Goal: Navigation & Orientation: Understand site structure

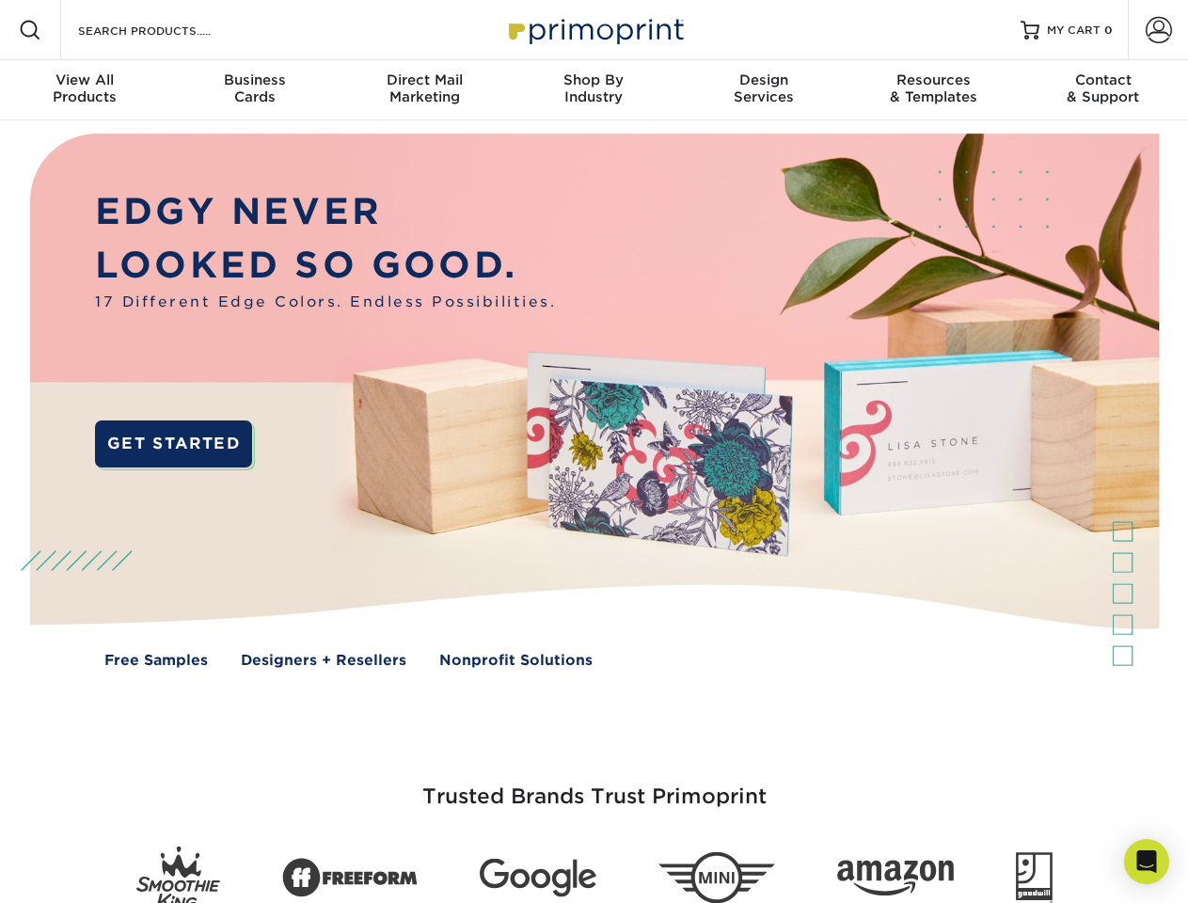
click at [594, 452] on img at bounding box center [594, 414] width 1176 height 588
click at [30, 30] on span at bounding box center [30, 30] width 23 height 23
click at [1158, 30] on span at bounding box center [1159, 30] width 26 height 26
click at [85, 90] on div "View All Products" at bounding box center [84, 89] width 169 height 34
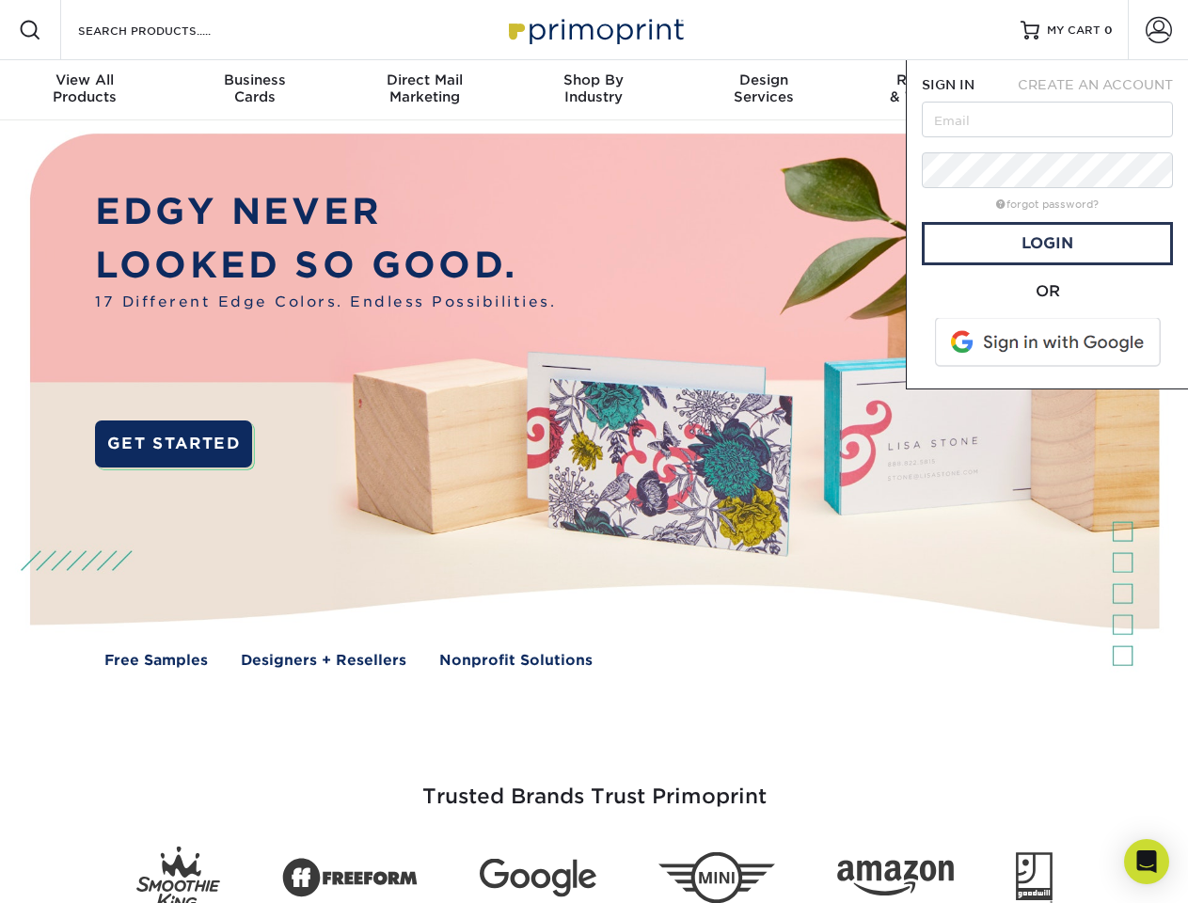
click at [254, 90] on div "Business Cards" at bounding box center [253, 89] width 169 height 34
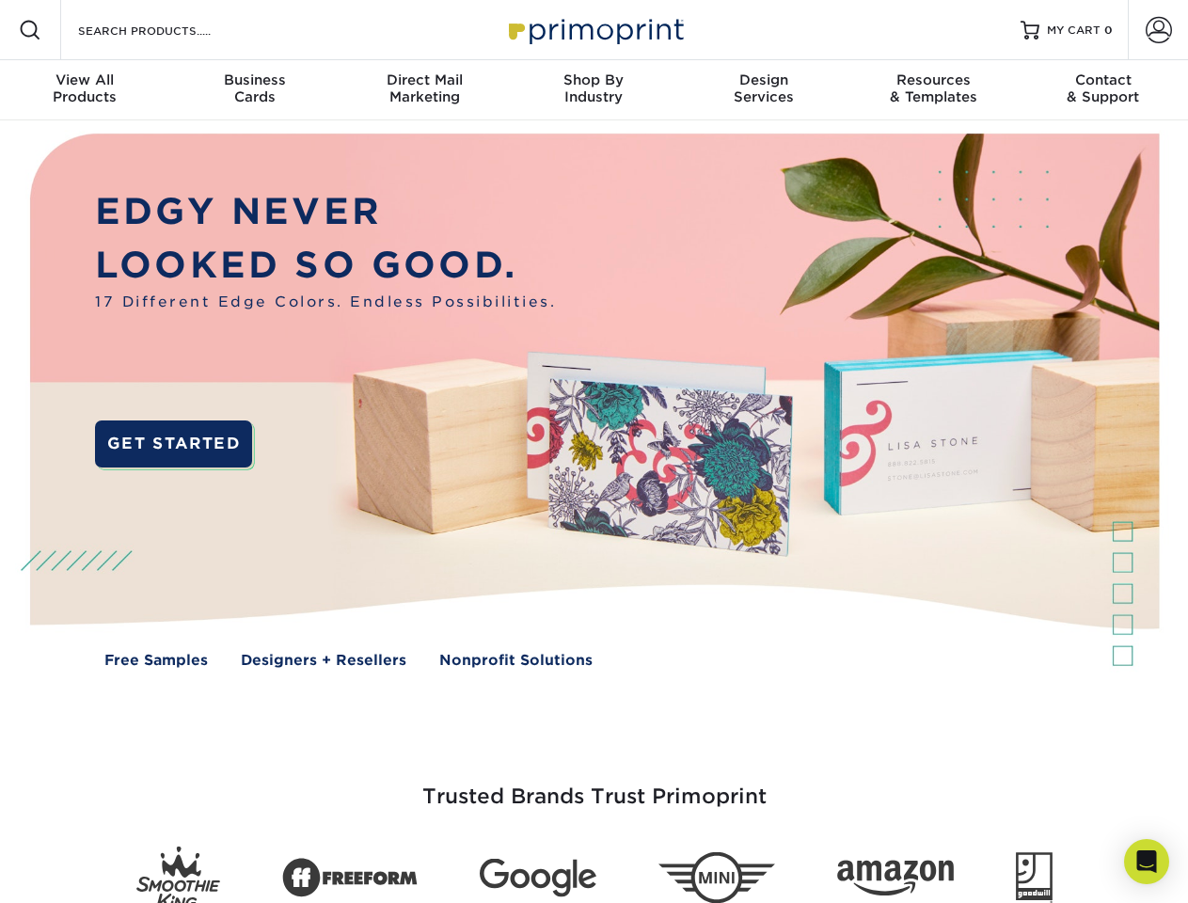
click at [424, 90] on div "Direct Mail Marketing" at bounding box center [424, 89] width 169 height 34
click at [594, 90] on div "Shop By Industry" at bounding box center [593, 89] width 169 height 34
click at [764, 90] on div "Design Services" at bounding box center [763, 89] width 169 height 34
click at [933, 90] on div "Resources & Templates" at bounding box center [933, 89] width 169 height 34
click at [1104, 90] on div "Contact & Support" at bounding box center [1103, 89] width 169 height 34
